Goal: Information Seeking & Learning: Learn about a topic

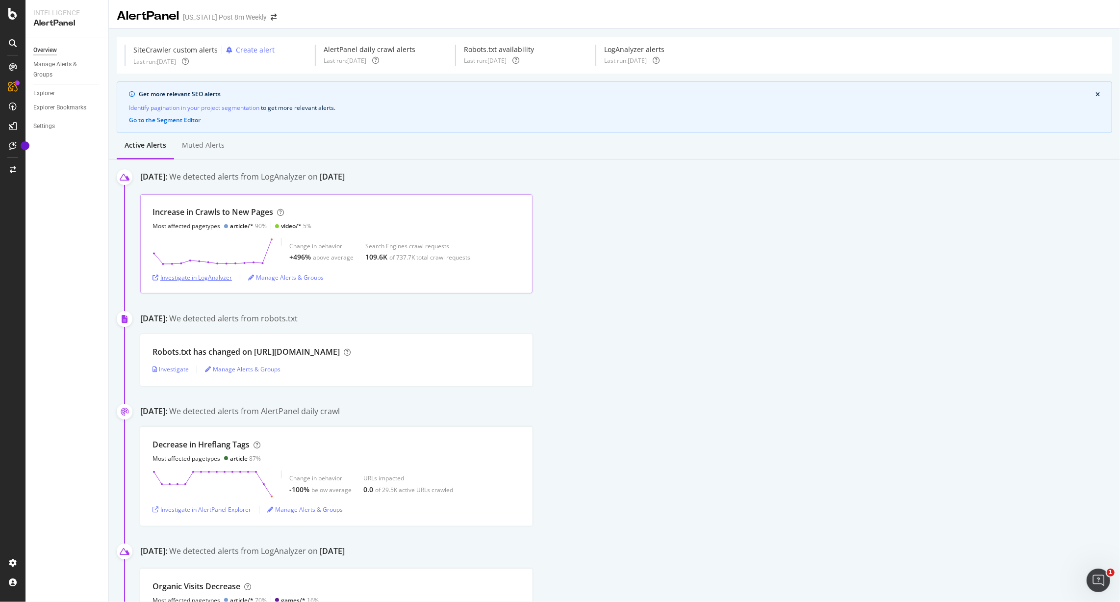
click at [215, 281] on div "Investigate in LogAnalyzer" at bounding box center [192, 277] width 79 height 8
click at [23, 149] on icon "Tooltip anchor" at bounding box center [25, 146] width 8 height 8
click at [11, 148] on icon at bounding box center [12, 146] width 7 height 8
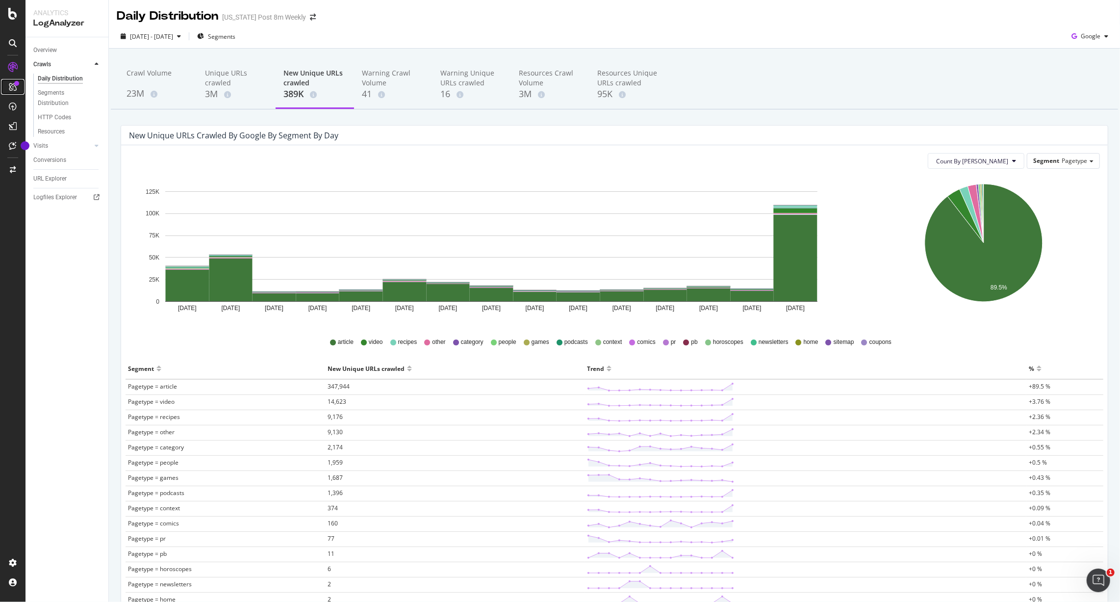
click at [16, 89] on icon at bounding box center [13, 87] width 8 height 8
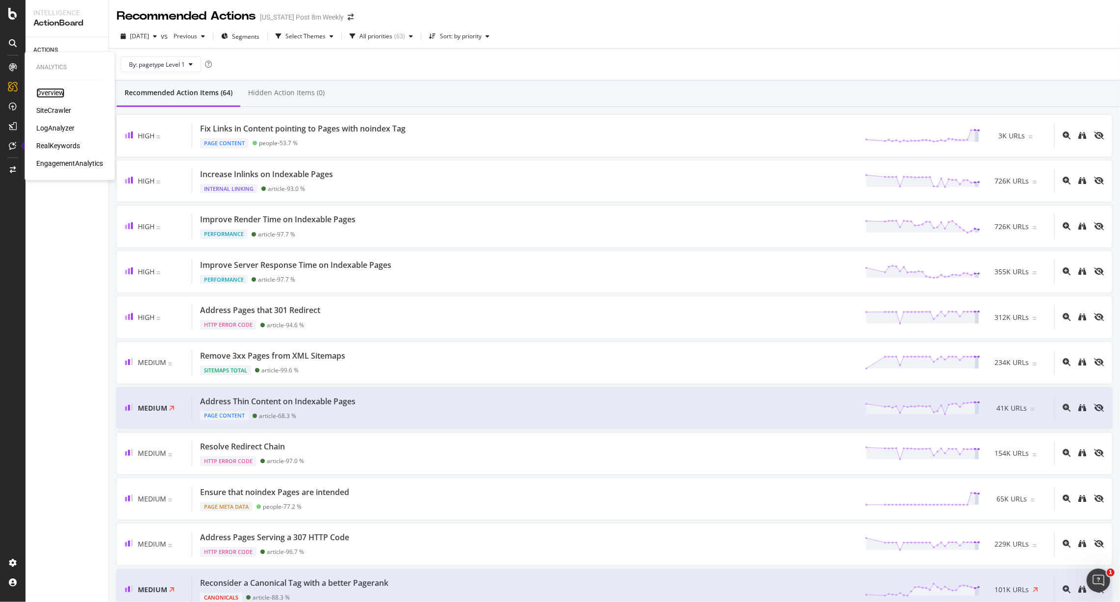
click at [55, 97] on div "Overview" at bounding box center [50, 93] width 28 height 10
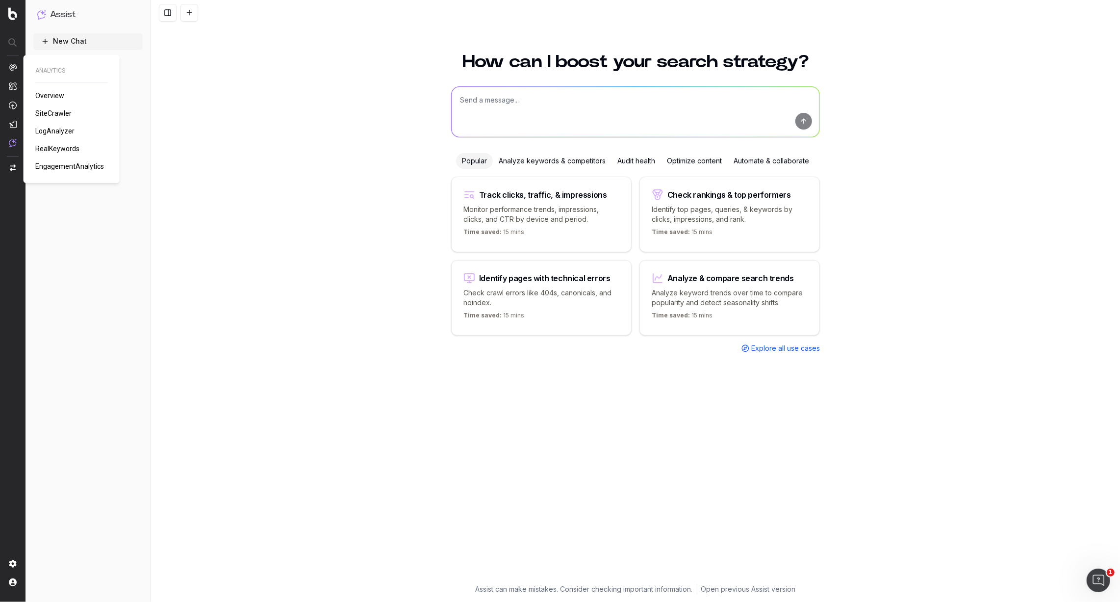
click at [62, 114] on span "SiteCrawler" at bounding box center [53, 113] width 36 height 8
